Goal: Information Seeking & Learning: Find specific fact

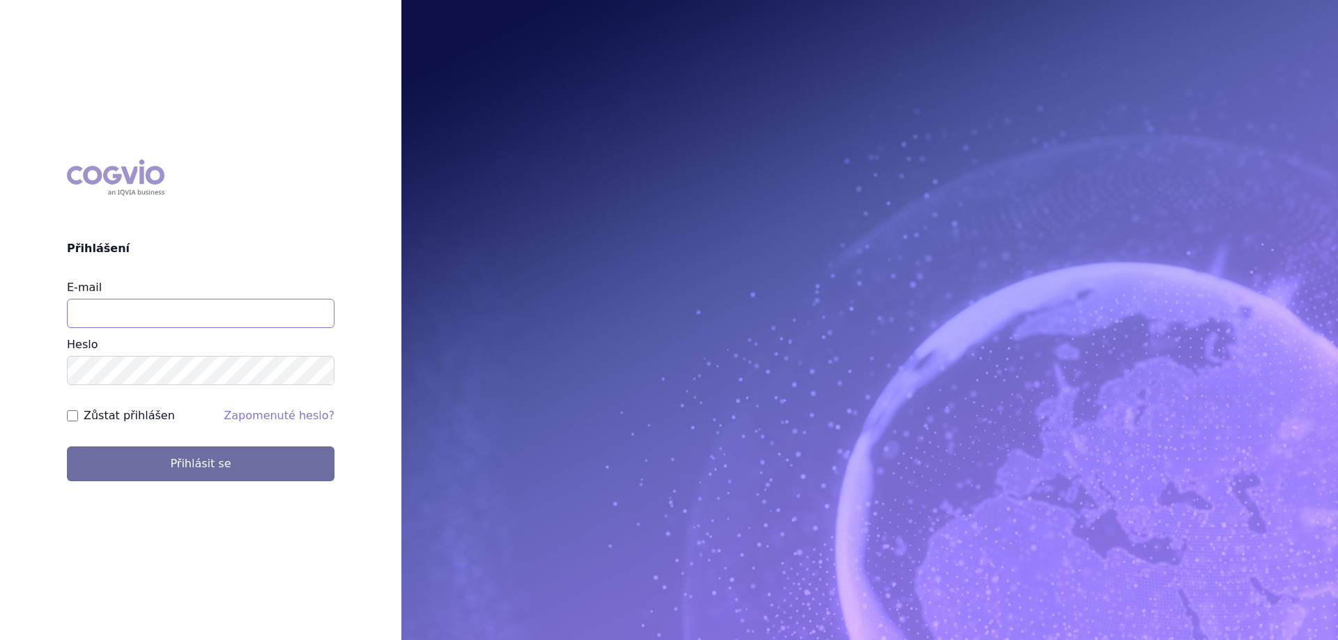
click at [265, 313] on input "E-mail" at bounding box center [201, 313] width 268 height 29
type input "[PERSON_NAME][EMAIL_ADDRESS][DOMAIN_NAME]"
click at [131, 417] on label "Zůstat přihlášen" at bounding box center [129, 416] width 91 height 17
click at [78, 417] on input "Zůstat přihlášen" at bounding box center [72, 415] width 11 height 11
checkbox input "true"
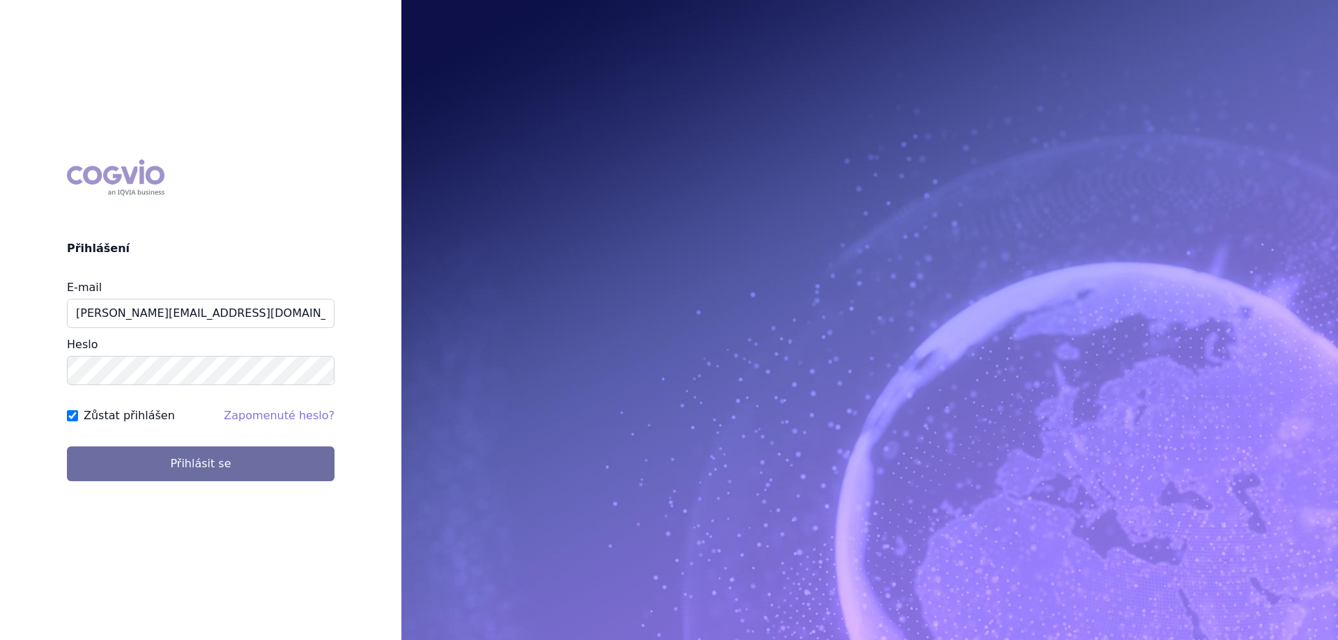
click at [134, 482] on div "COGVIO Přihlášení E-mail jana.sipkova@vzp.cz Heslo Zůstat přihlášen Zapomenuté …" at bounding box center [200, 320] width 401 height 344
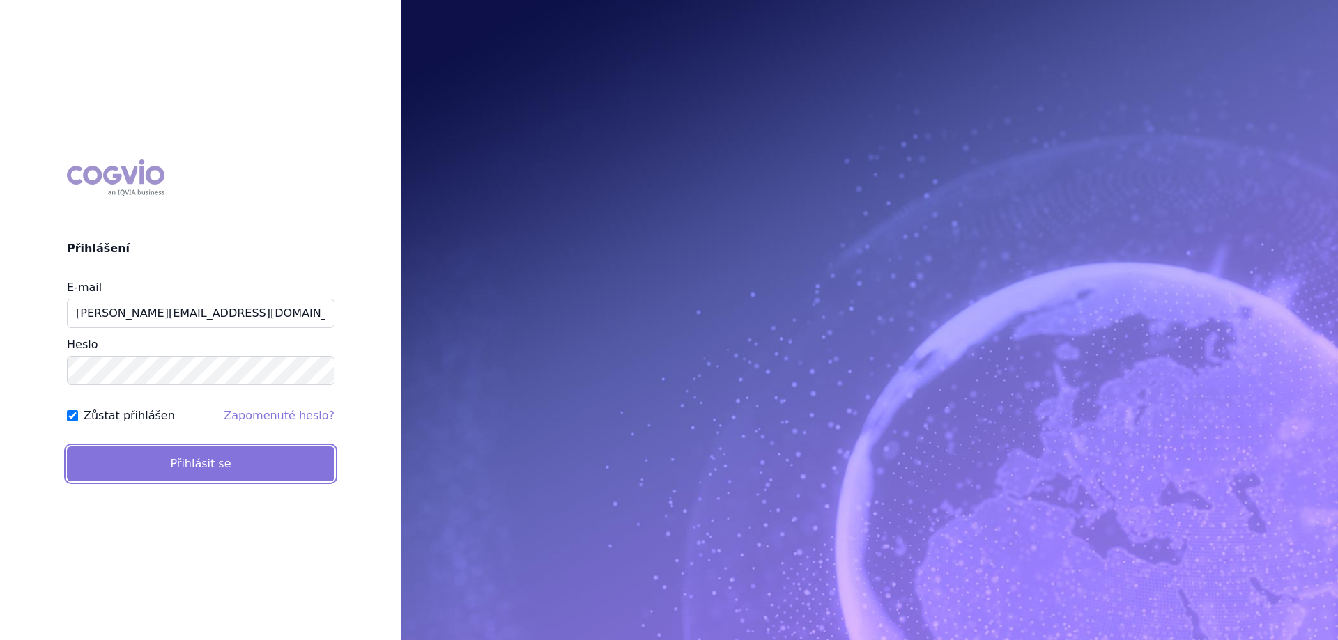
click at [134, 470] on button "Přihlásit se" at bounding box center [201, 464] width 268 height 35
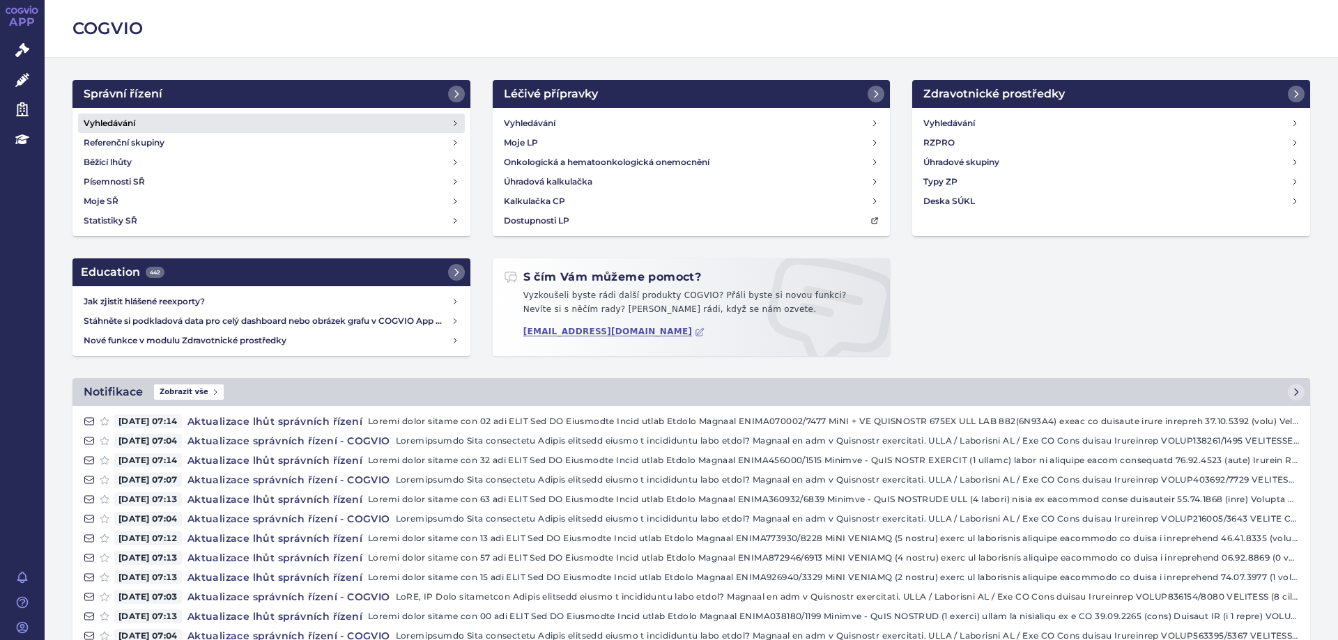
click at [100, 122] on h4 "Vyhledávání" at bounding box center [110, 123] width 52 height 14
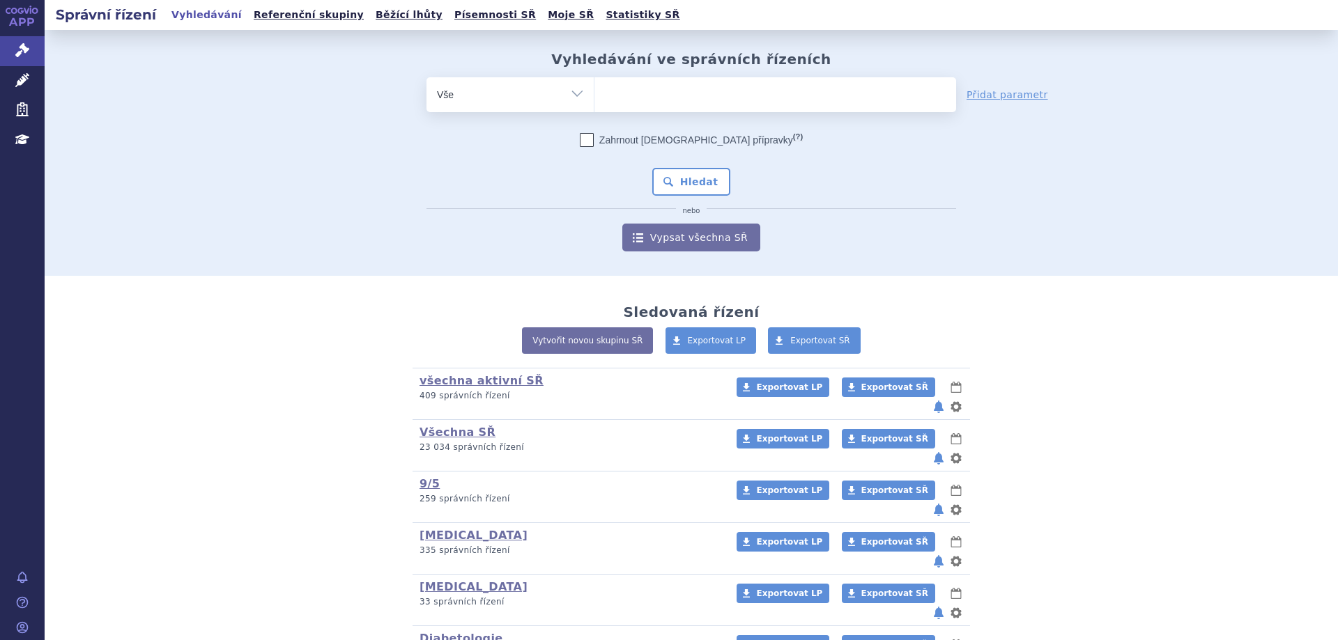
click at [638, 93] on ul at bounding box center [775, 91] width 362 height 29
click at [594, 93] on select at bounding box center [594, 94] width 1 height 35
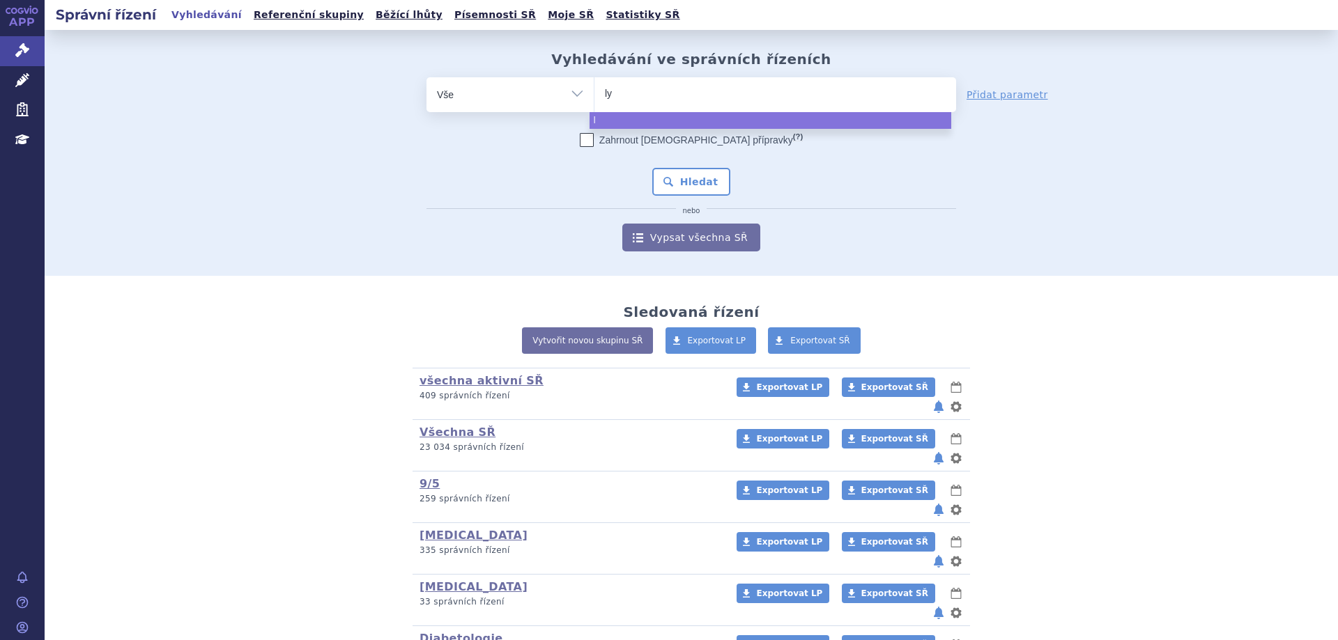
type input "lyn"
type input "lynpa"
type input "lynparza"
select select "lynparza"
click at [669, 178] on button "Hledat" at bounding box center [691, 182] width 79 height 28
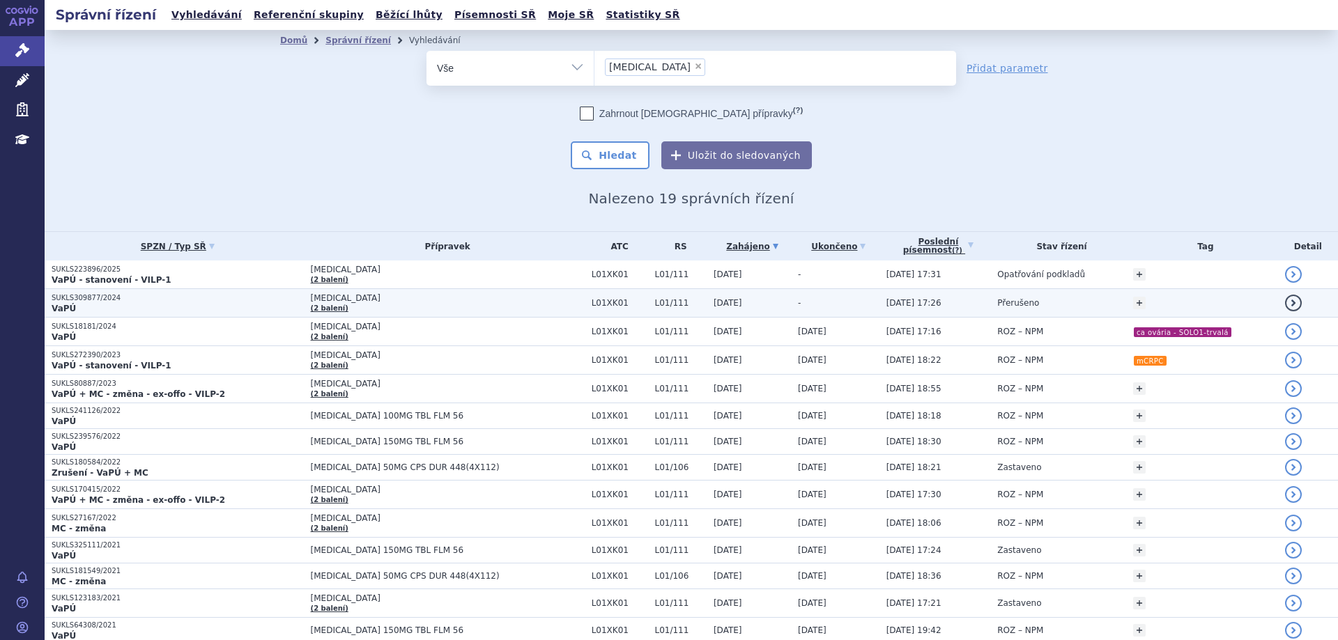
click at [86, 301] on p "SUKLS309877/2024" at bounding box center [178, 298] width 252 height 10
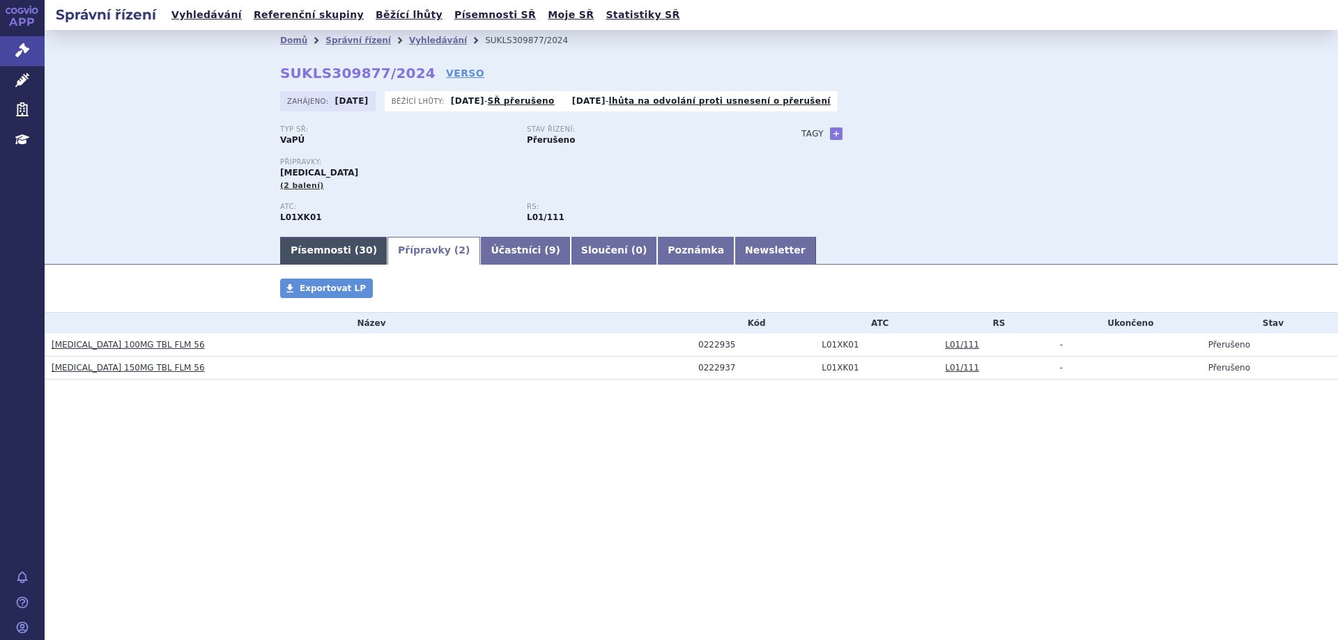
drag, startPoint x: 341, startPoint y: 245, endPoint x: 352, endPoint y: 245, distance: 11.1
click at [341, 245] on link "Písemnosti ( 30 )" at bounding box center [333, 251] width 107 height 28
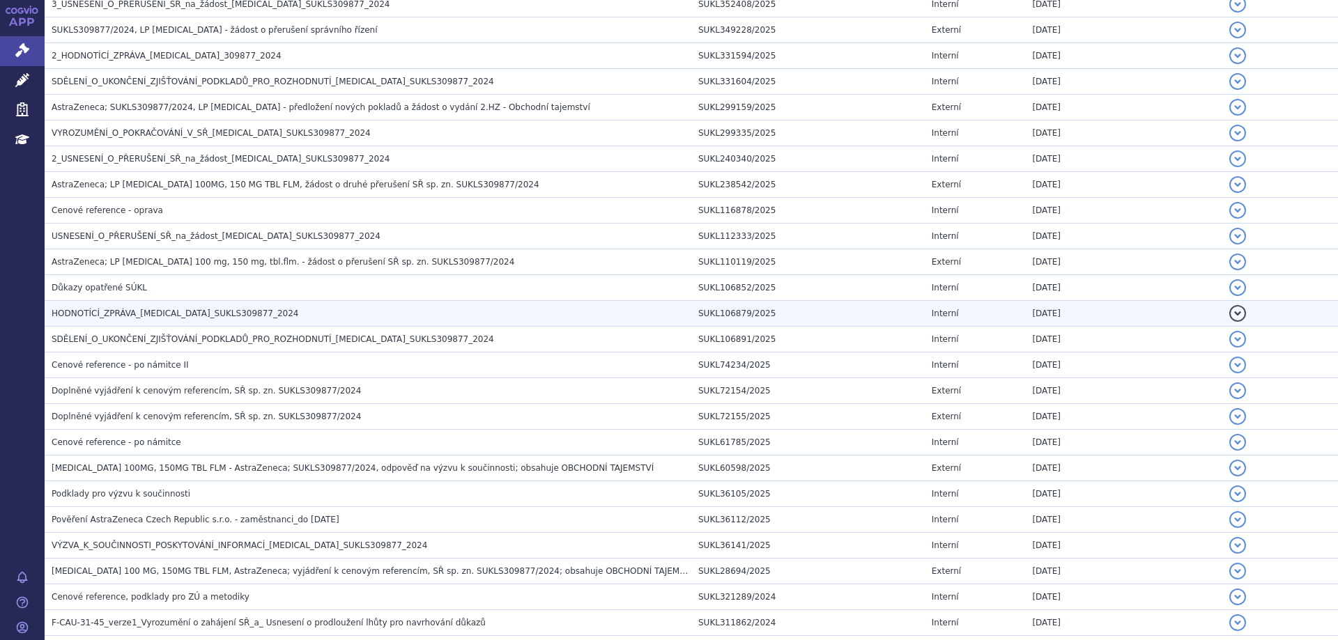
scroll to position [341, 0]
click at [121, 321] on h3 "HODNOTÍCÍ_ZPRÁVA_[MEDICAL_DATA]_SUKLS309877_2024" at bounding box center [372, 314] width 640 height 14
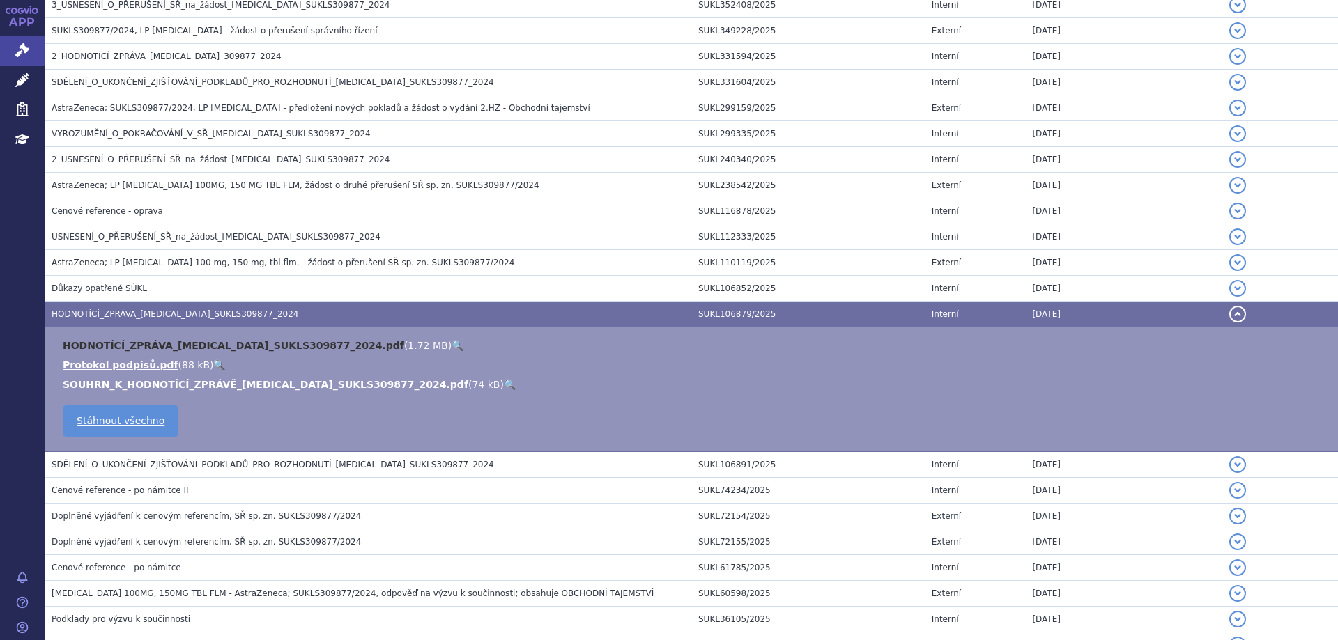
click at [139, 346] on link "HODNOTÍCÍ_ZPRÁVA_[MEDICAL_DATA]_SUKLS309877_2024.pdf" at bounding box center [233, 345] width 341 height 11
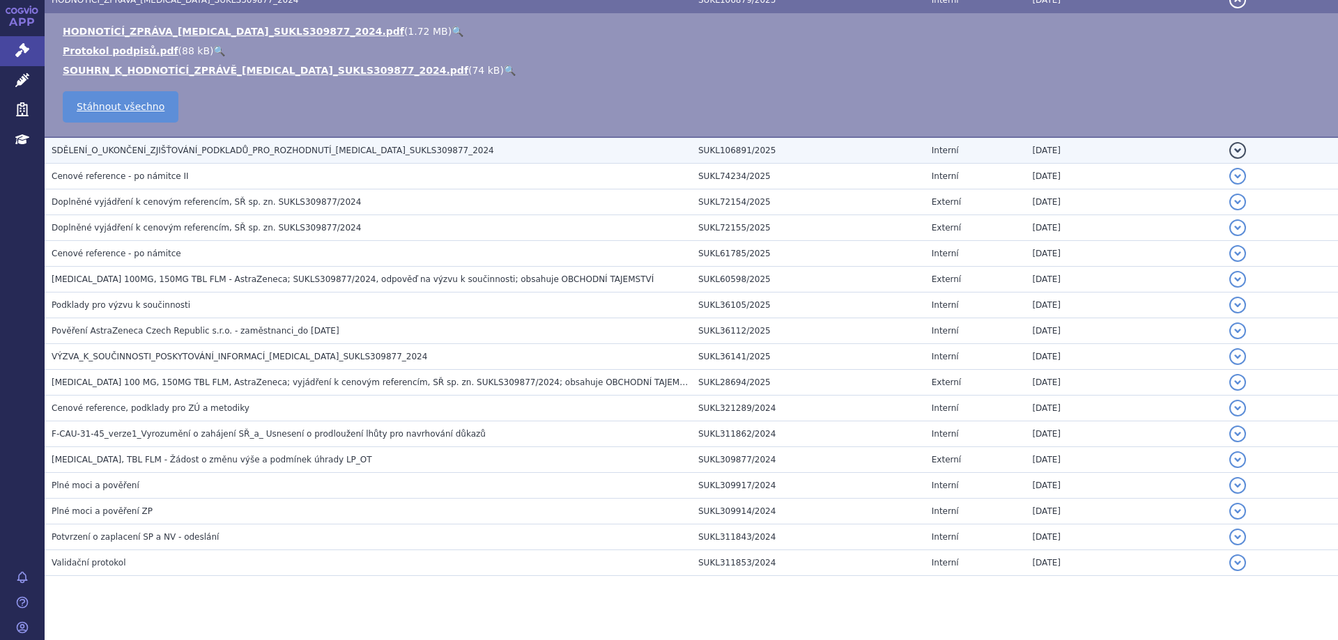
scroll to position [675, 0]
